Goal: Task Accomplishment & Management: Complete application form

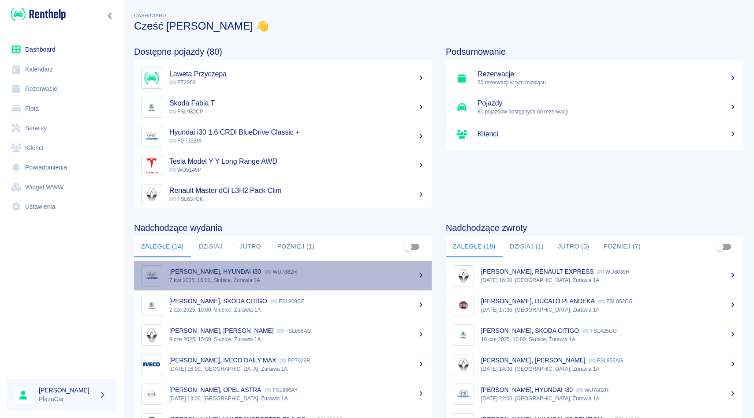
click at [210, 278] on p "7 kwi 2025, 16:00, Słubice, Żurawia 1A" at bounding box center [296, 280] width 255 height 8
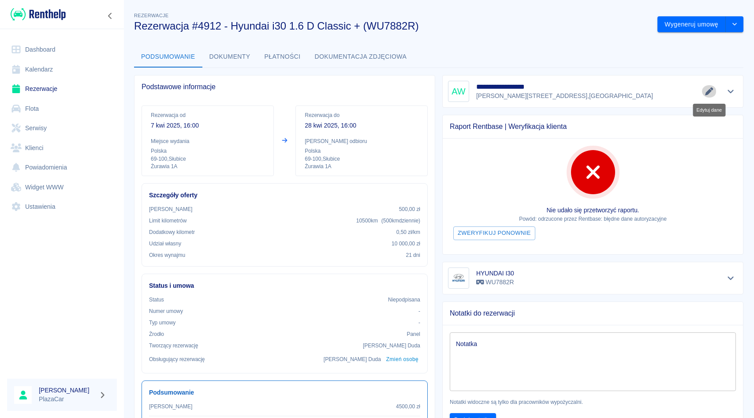
click at [708, 94] on icon "Edytuj dane" at bounding box center [709, 91] width 8 height 8
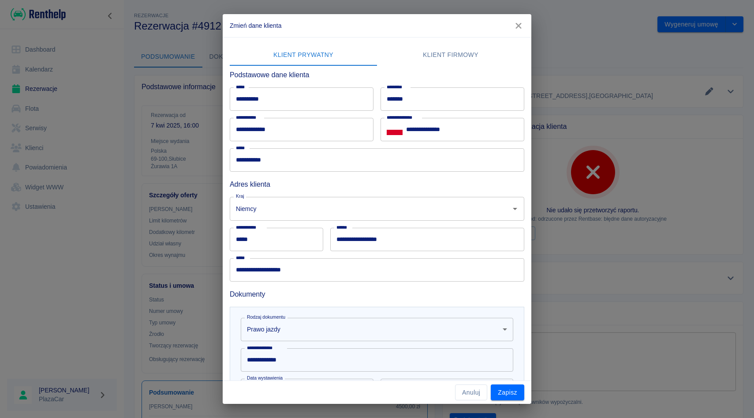
click at [314, 275] on input "**********" at bounding box center [377, 269] width 295 height 23
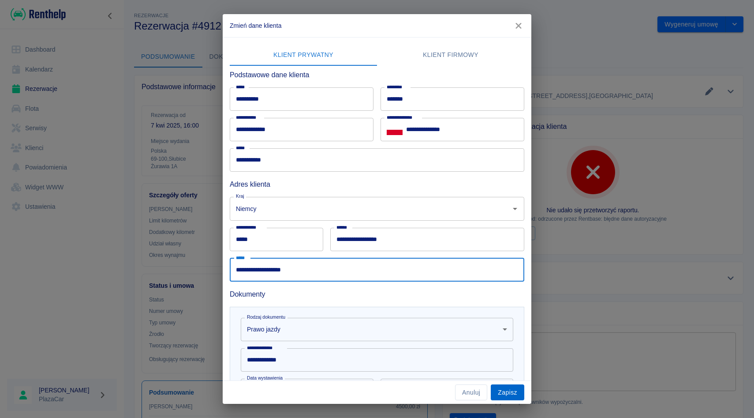
type input "**********"
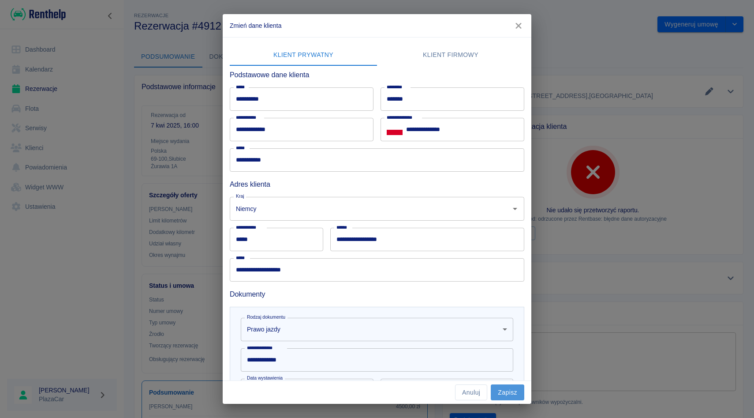
click at [509, 384] on button "Zapisz" at bounding box center [508, 392] width 34 height 16
click at [509, 384] on div "Anuluj Zapisz" at bounding box center [377, 392] width 309 height 23
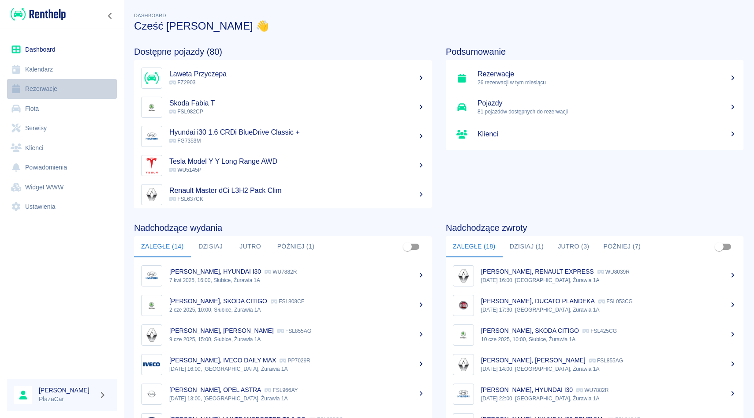
click at [72, 86] on link "Rezerwacje" at bounding box center [62, 89] width 110 height 20
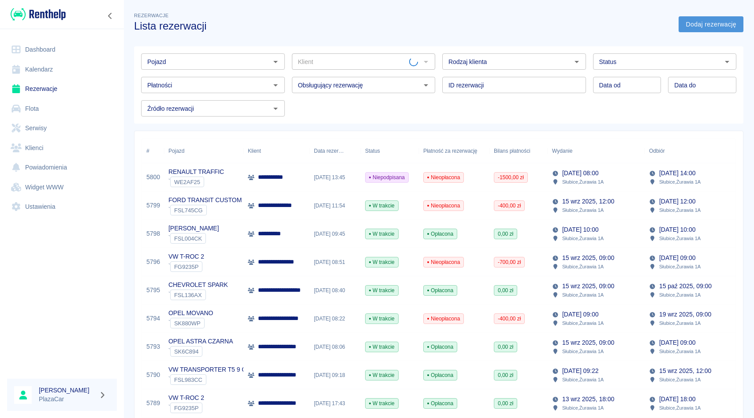
click at [708, 24] on link "Dodaj rezerwację" at bounding box center [711, 24] width 65 height 16
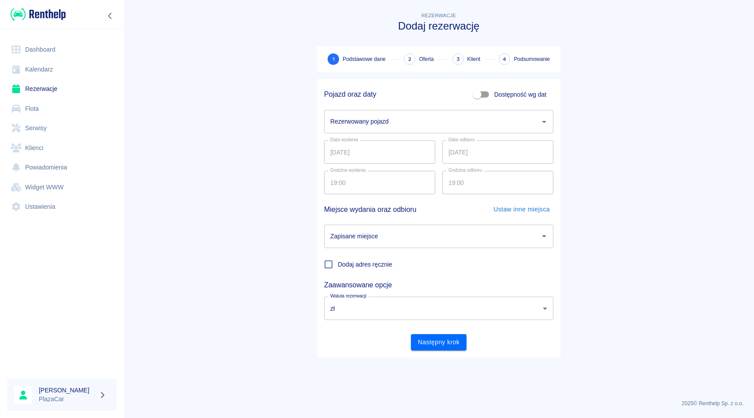
click at [448, 121] on input "Rezerwowany pojazd" at bounding box center [432, 121] width 208 height 15
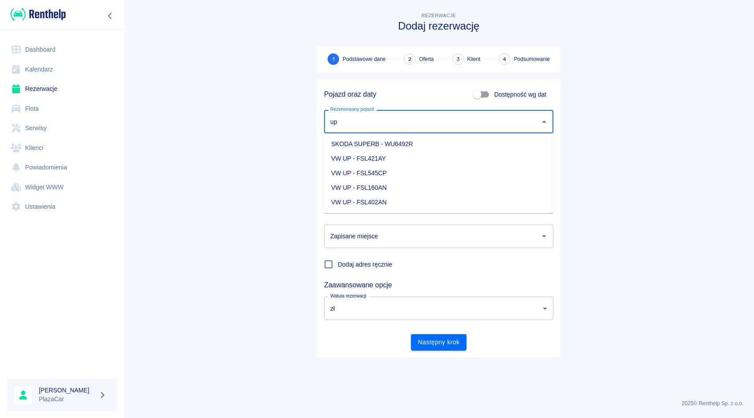
click at [461, 183] on li "VW UP - FSL160AN" at bounding box center [438, 187] width 229 height 15
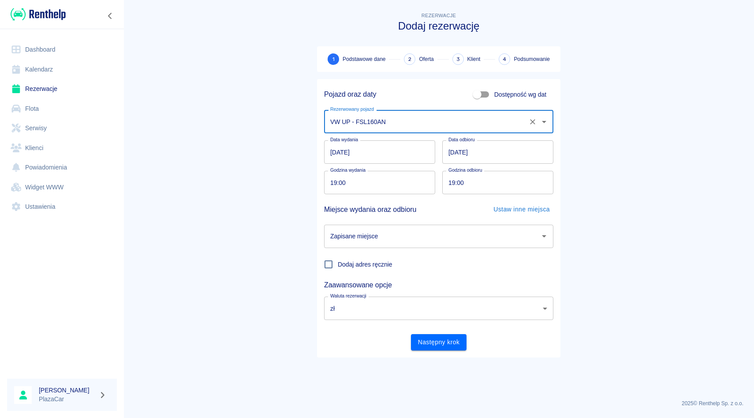
type input "VW UP - FSL160AN"
click at [482, 159] on input "[DATE]" at bounding box center [497, 151] width 111 height 23
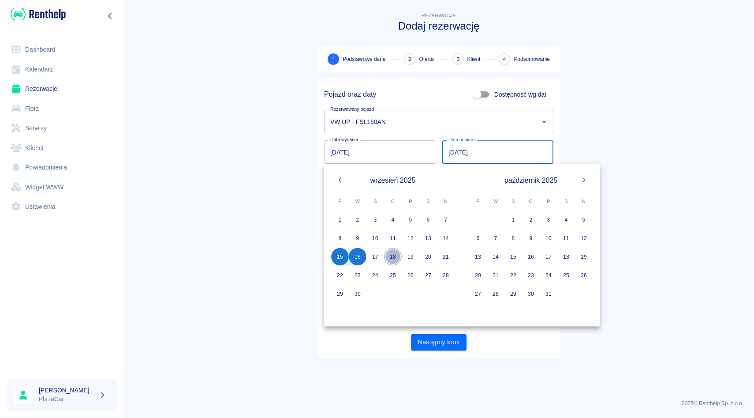
click at [396, 254] on button "18" at bounding box center [393, 257] width 18 height 18
type input "[DATE]"
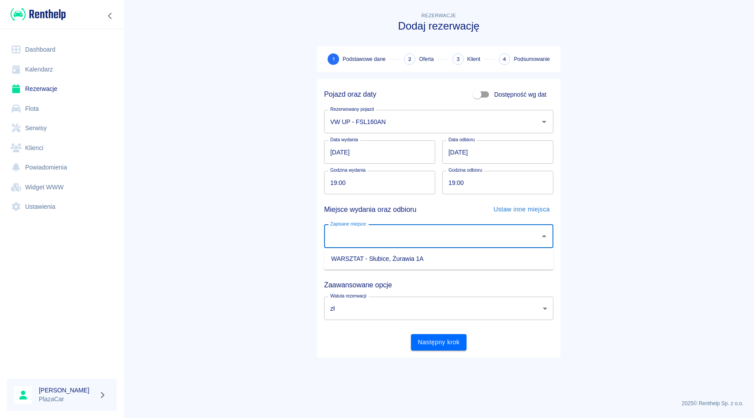
click at [392, 236] on input "Zapisane miejsce" at bounding box center [432, 235] width 208 height 15
click at [390, 260] on li "WARSZTAT - Słubice, Żurawia 1A" at bounding box center [438, 258] width 229 height 15
type input "WARSZTAT - Słubice, Żurawia 1A"
click at [432, 344] on button "Następny krok" at bounding box center [439, 342] width 56 height 16
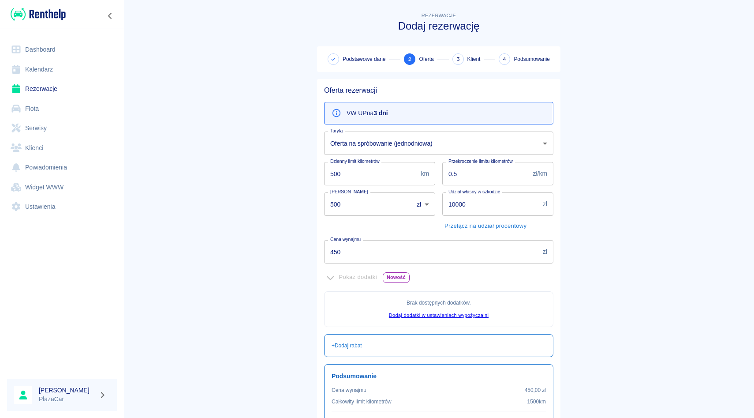
scroll to position [92, 0]
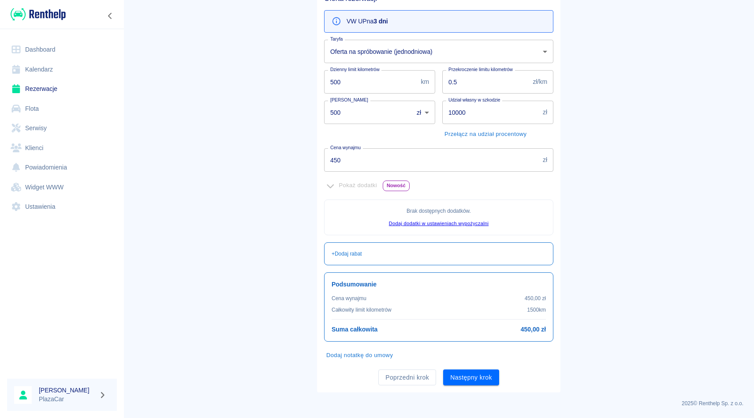
click at [479, 386] on div "Oferta rezerwacji VW UP na 3 dni Taryfa Oferta na spróbowanie (jednodniowa) 098…" at bounding box center [438, 189] width 243 height 405
click at [477, 378] on button "Następny krok" at bounding box center [471, 377] width 56 height 16
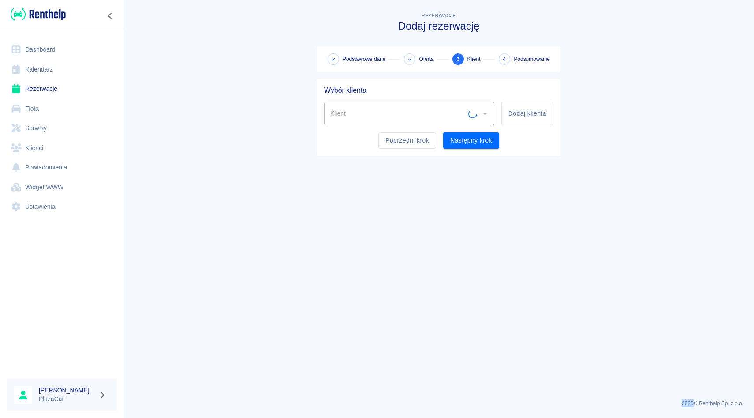
scroll to position [0, 0]
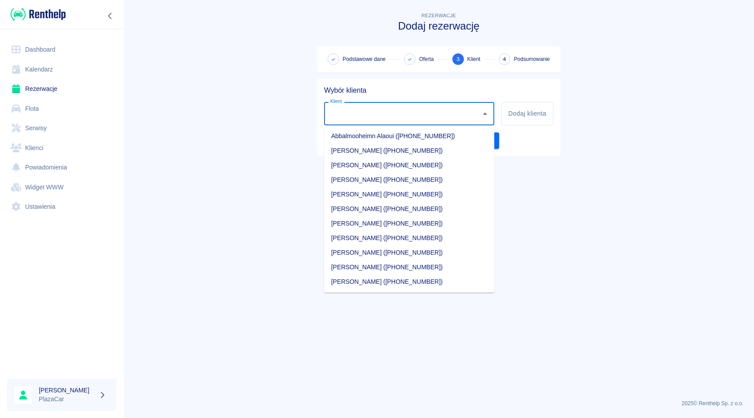
click at [373, 111] on input "Klient" at bounding box center [402, 113] width 149 height 15
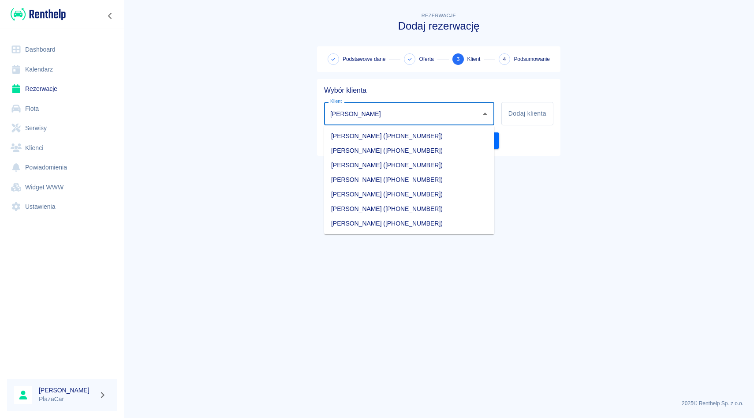
click at [422, 148] on li "[PERSON_NAME] ([PHONE_NUMBER])" at bounding box center [409, 150] width 170 height 15
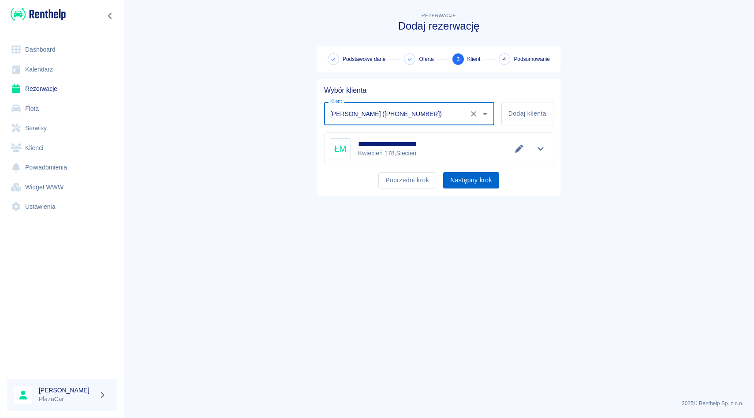
type input "[PERSON_NAME] ([PHONE_NUMBER])"
click at [472, 182] on button "Następny krok" at bounding box center [471, 180] width 56 height 16
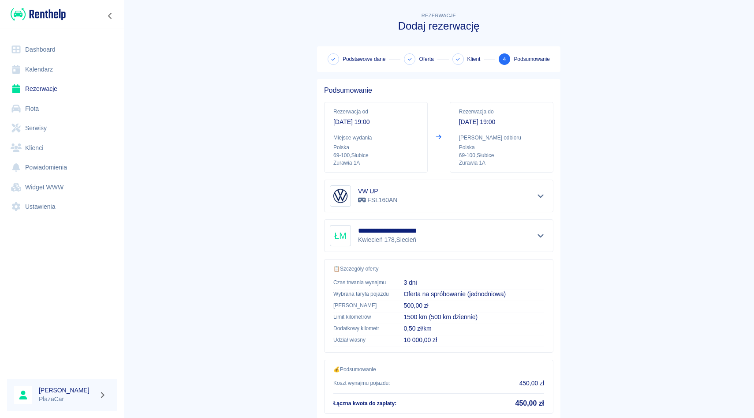
scroll to position [58, 0]
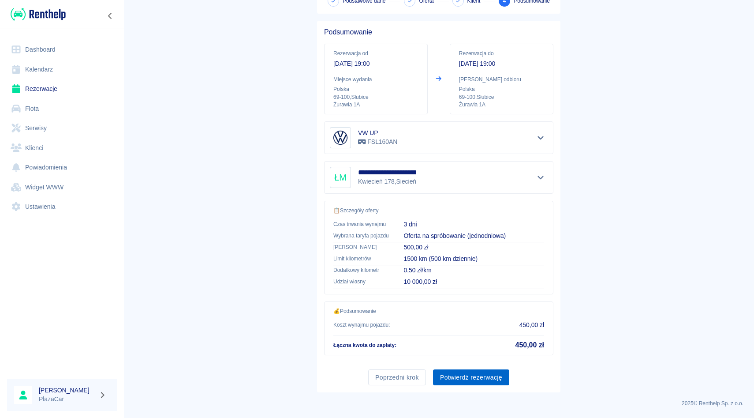
click at [472, 376] on button "Potwierdź rezerwację" at bounding box center [471, 377] width 76 height 16
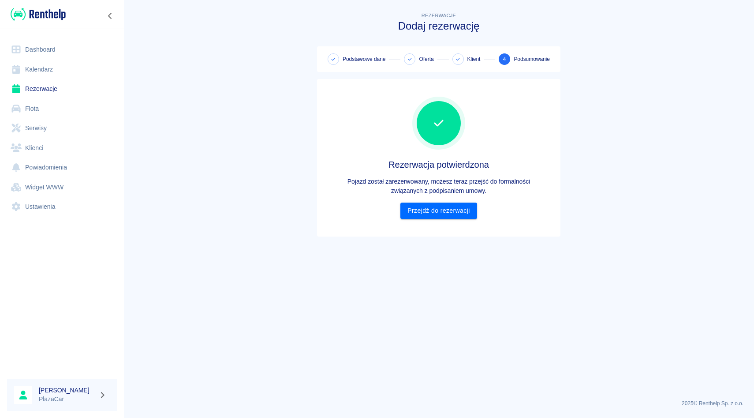
scroll to position [0, 0]
click at [452, 220] on div "Rezerwacja potwierdzona Pojazd został zarezerwowany, możesz teraz przejść do fo…" at bounding box center [438, 157] width 229 height 143
click at [449, 210] on link "Przejdź do rezerwacji" at bounding box center [438, 210] width 76 height 16
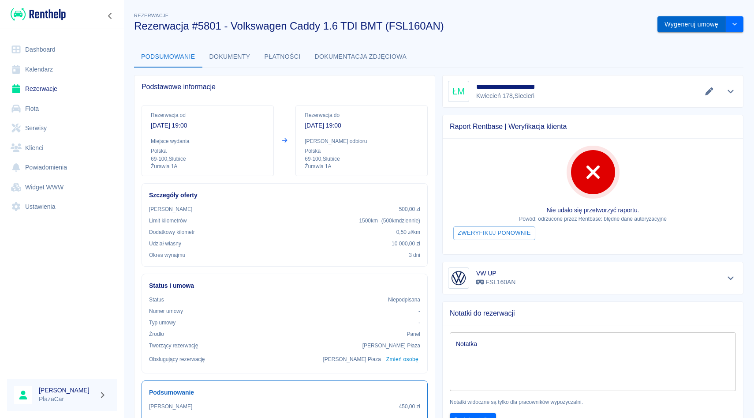
click at [687, 24] on button "Wygeneruj umowę" at bounding box center [691, 24] width 68 height 16
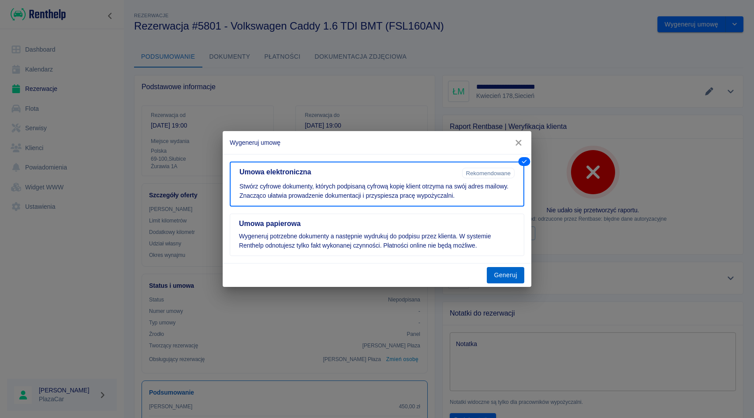
click at [504, 280] on button "Generuj" at bounding box center [505, 275] width 37 height 16
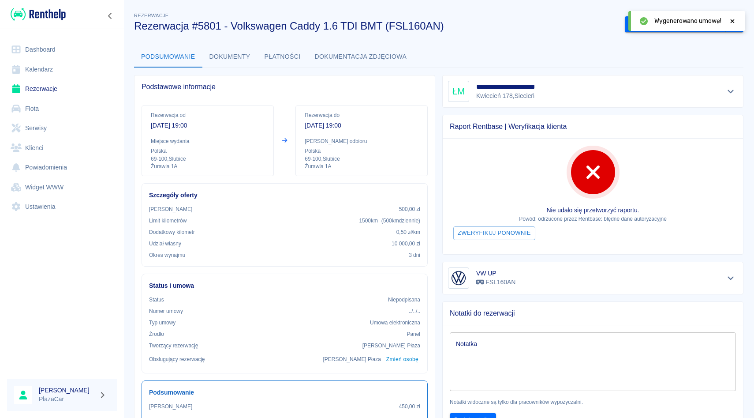
click at [731, 21] on icon at bounding box center [732, 21] width 8 height 6
click at [673, 27] on button "Podpisz umowę elektroniczną" at bounding box center [675, 24] width 101 height 16
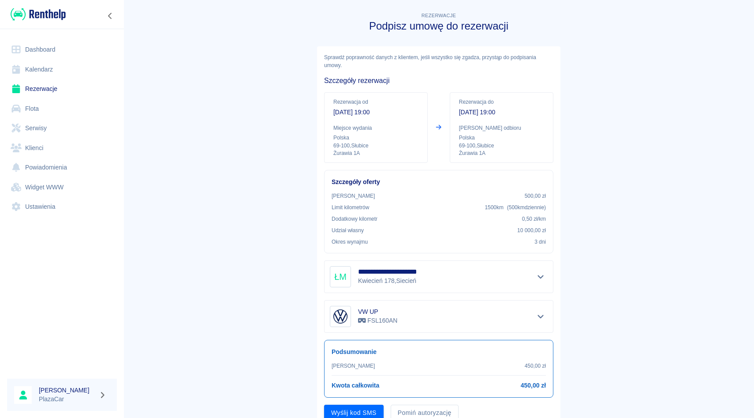
scroll to position [35, 0]
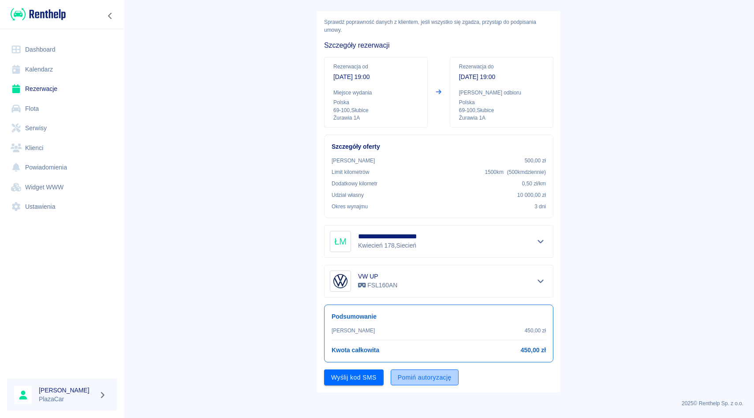
click at [421, 375] on button "Pomiń autoryzację" at bounding box center [425, 377] width 68 height 16
click at [366, 377] on button "Podpisz umowę" at bounding box center [354, 377] width 60 height 16
